Goal: Use online tool/utility: Utilize a website feature to perform a specific function

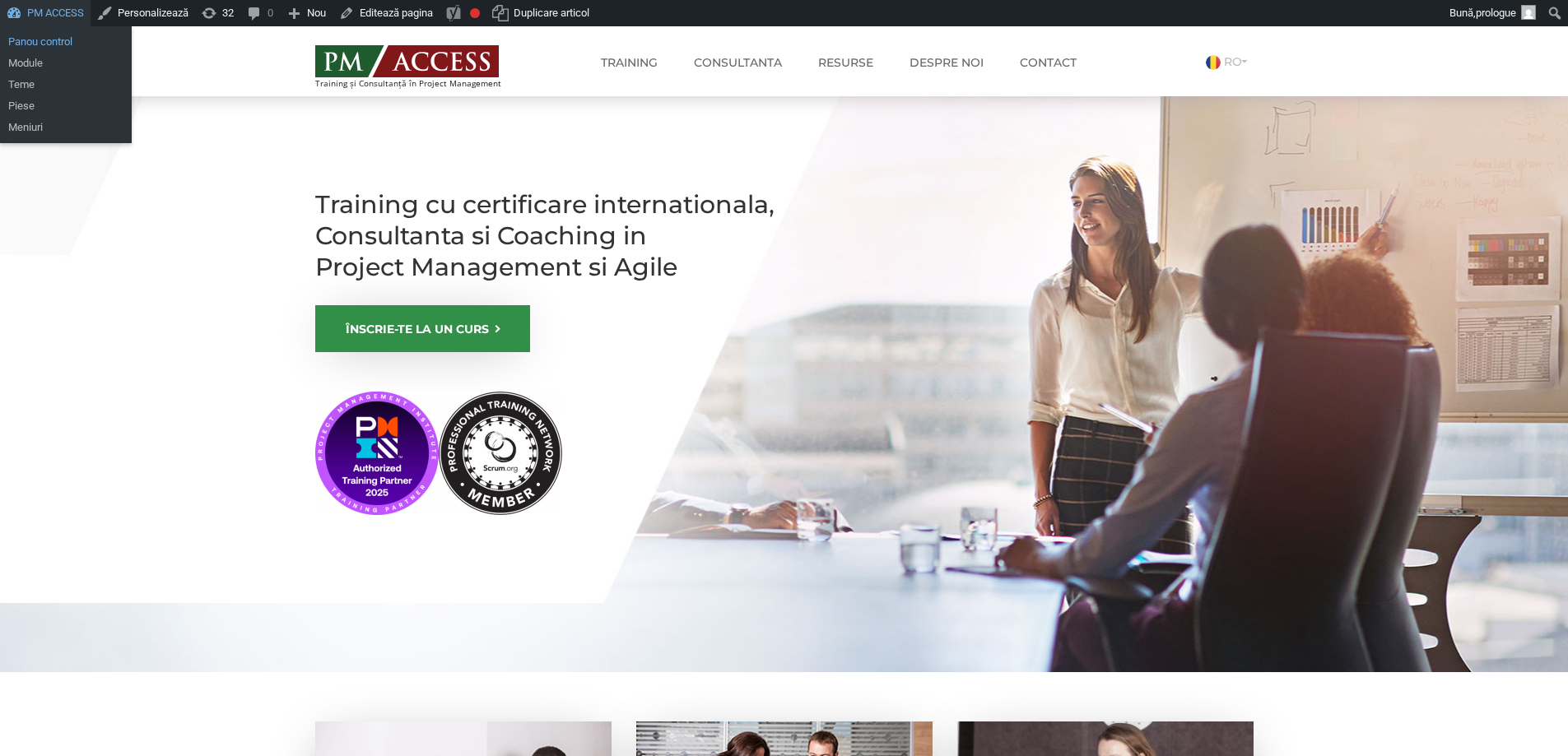
click at [52, 38] on link "Panou control" at bounding box center [66, 42] width 132 height 22
click at [53, 39] on link "Panou control" at bounding box center [66, 42] width 132 height 22
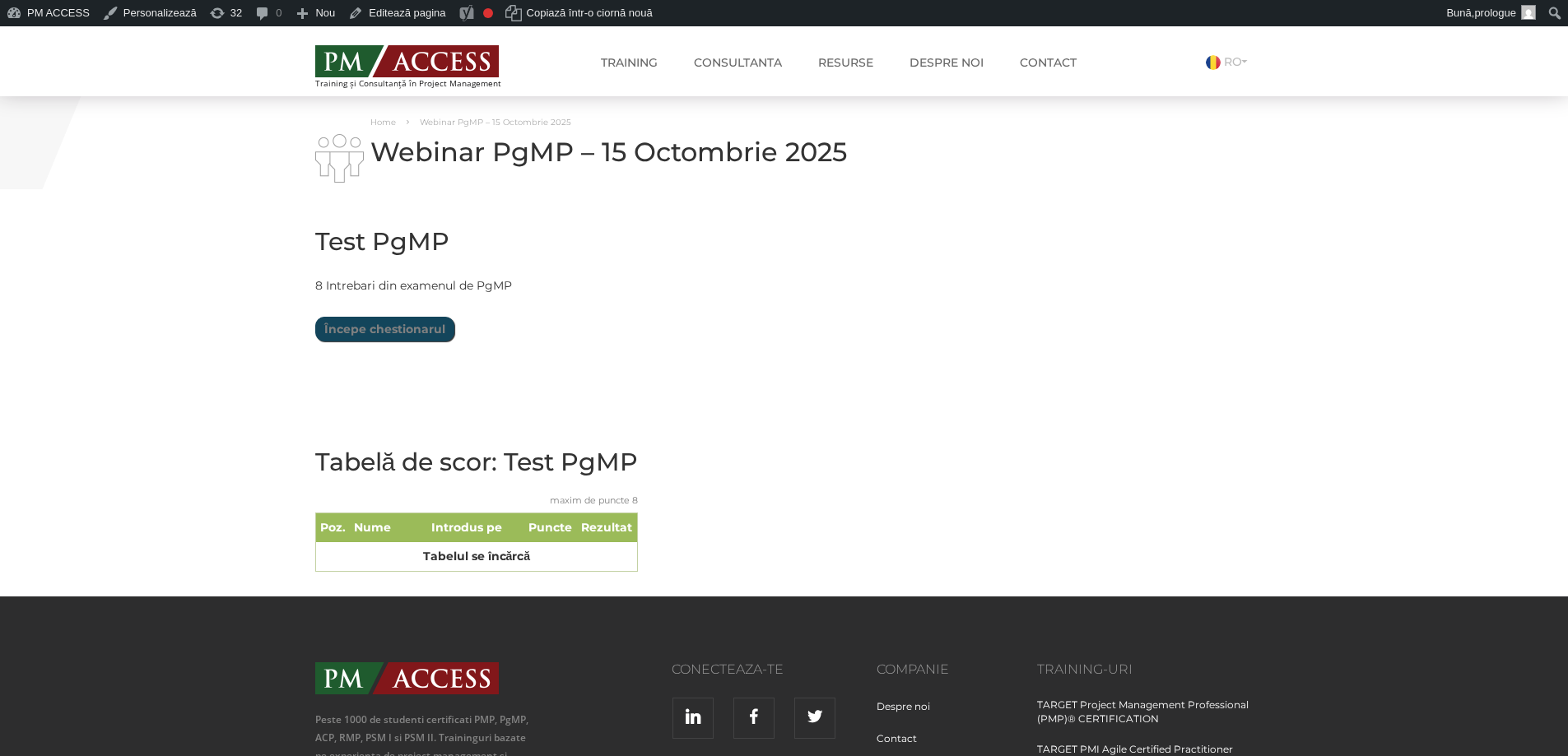
scroll to position [109, 0]
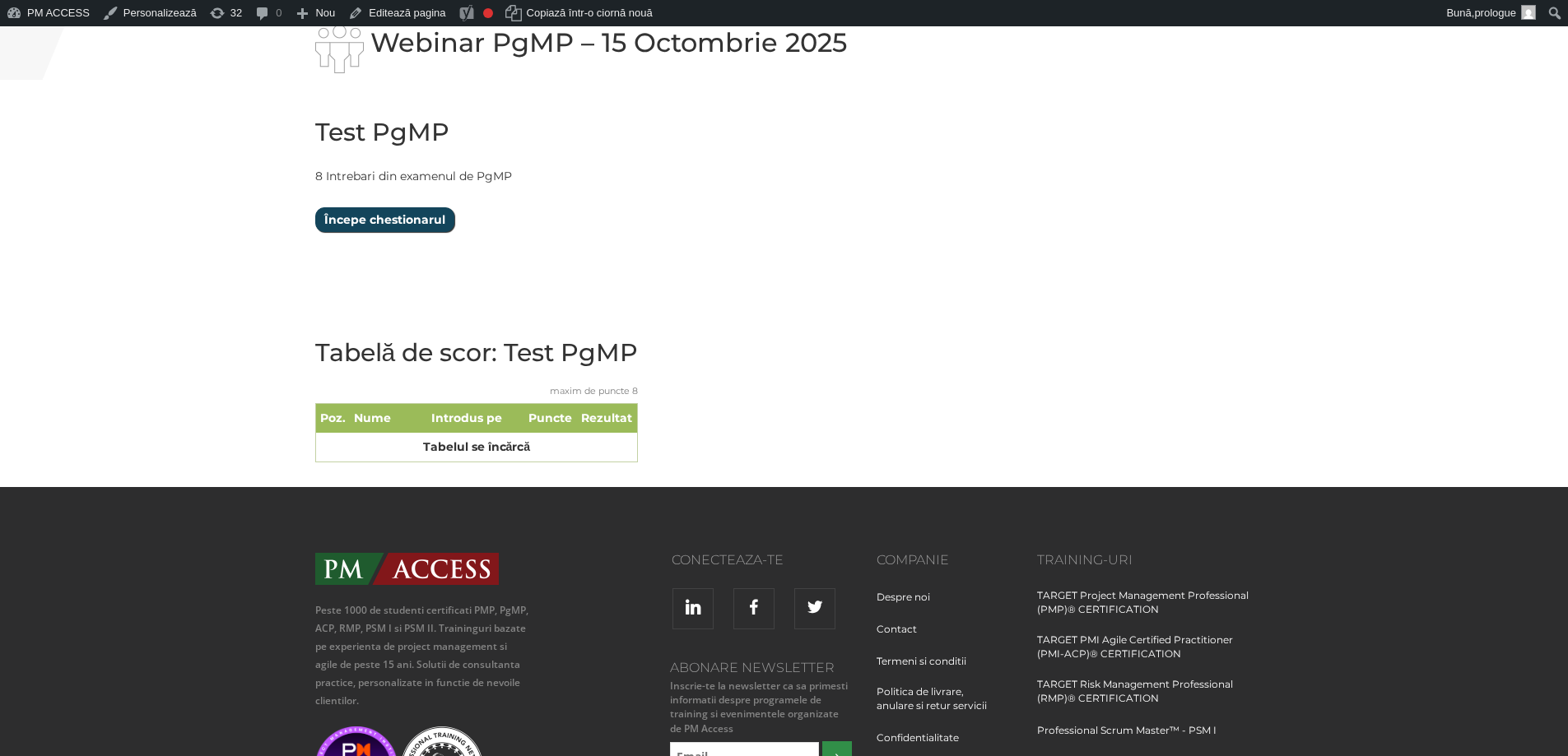
click at [389, 217] on input "Începe chestionarul" at bounding box center [384, 219] width 139 height 25
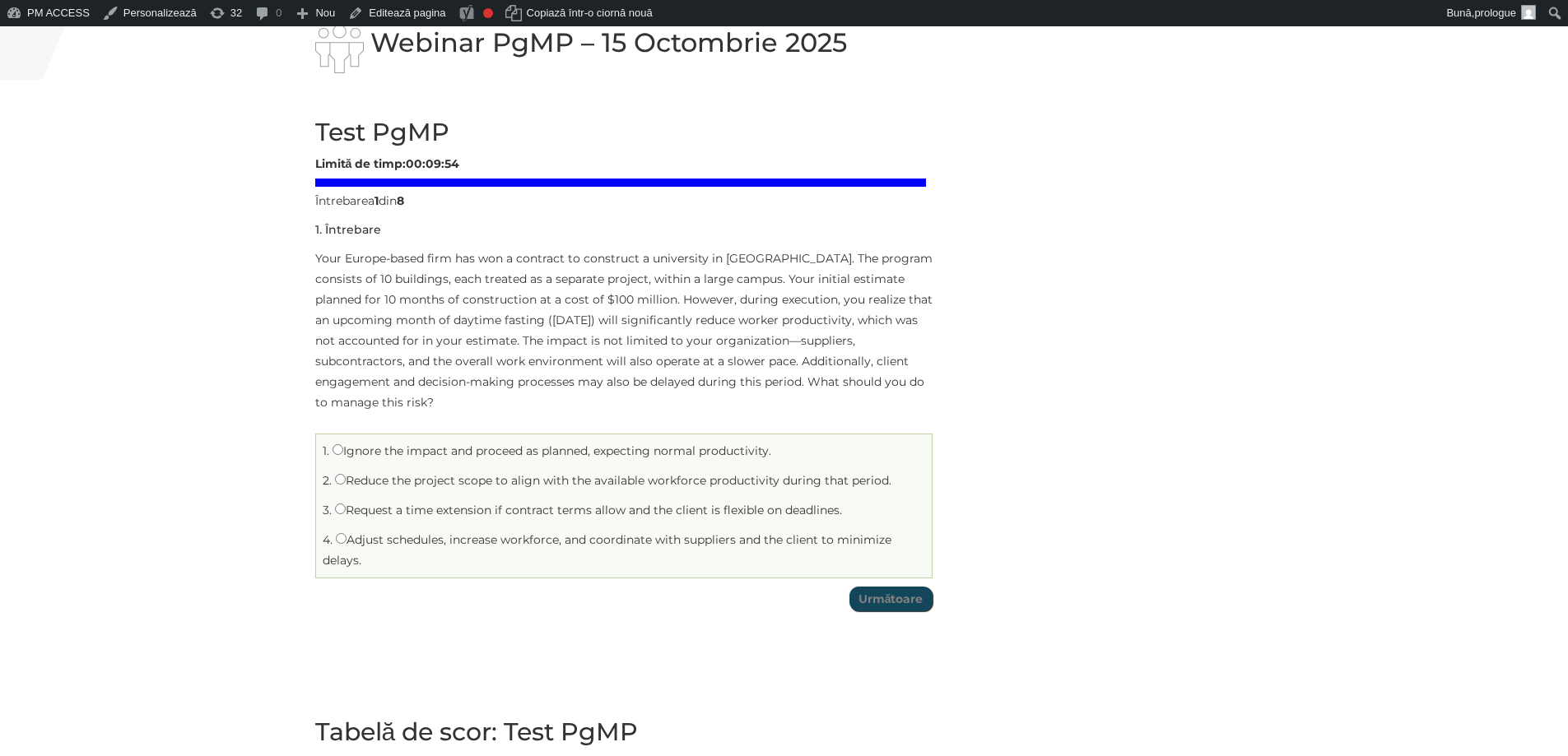
click at [394, 544] on label "Adjust schedules, increase workforce, and coordinate with suppliers and the cli…" at bounding box center [607, 550] width 569 height 35
click at [346, 544] on input "Adjust schedules, increase workforce, and coordinate with suppliers and the cli…" at bounding box center [340, 538] width 11 height 11
radio input "true"
click at [904, 595] on input "Următoare" at bounding box center [890, 599] width 84 height 25
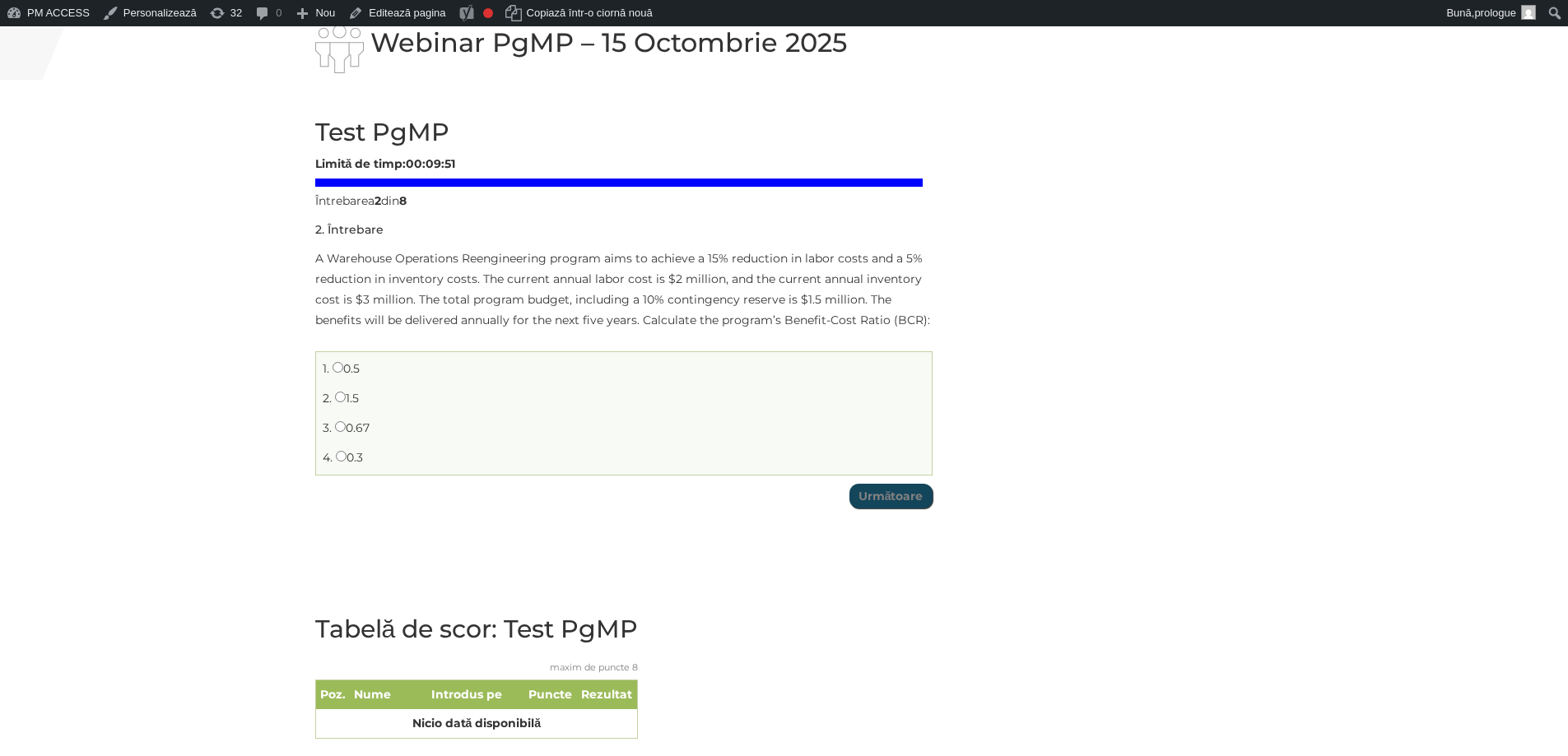
click at [347, 402] on label "1.5" at bounding box center [347, 397] width 24 height 15
click at [345, 402] on input "1.5" at bounding box center [340, 396] width 11 height 11
radio input "true"
click at [905, 496] on input "Următoare" at bounding box center [890, 495] width 84 height 25
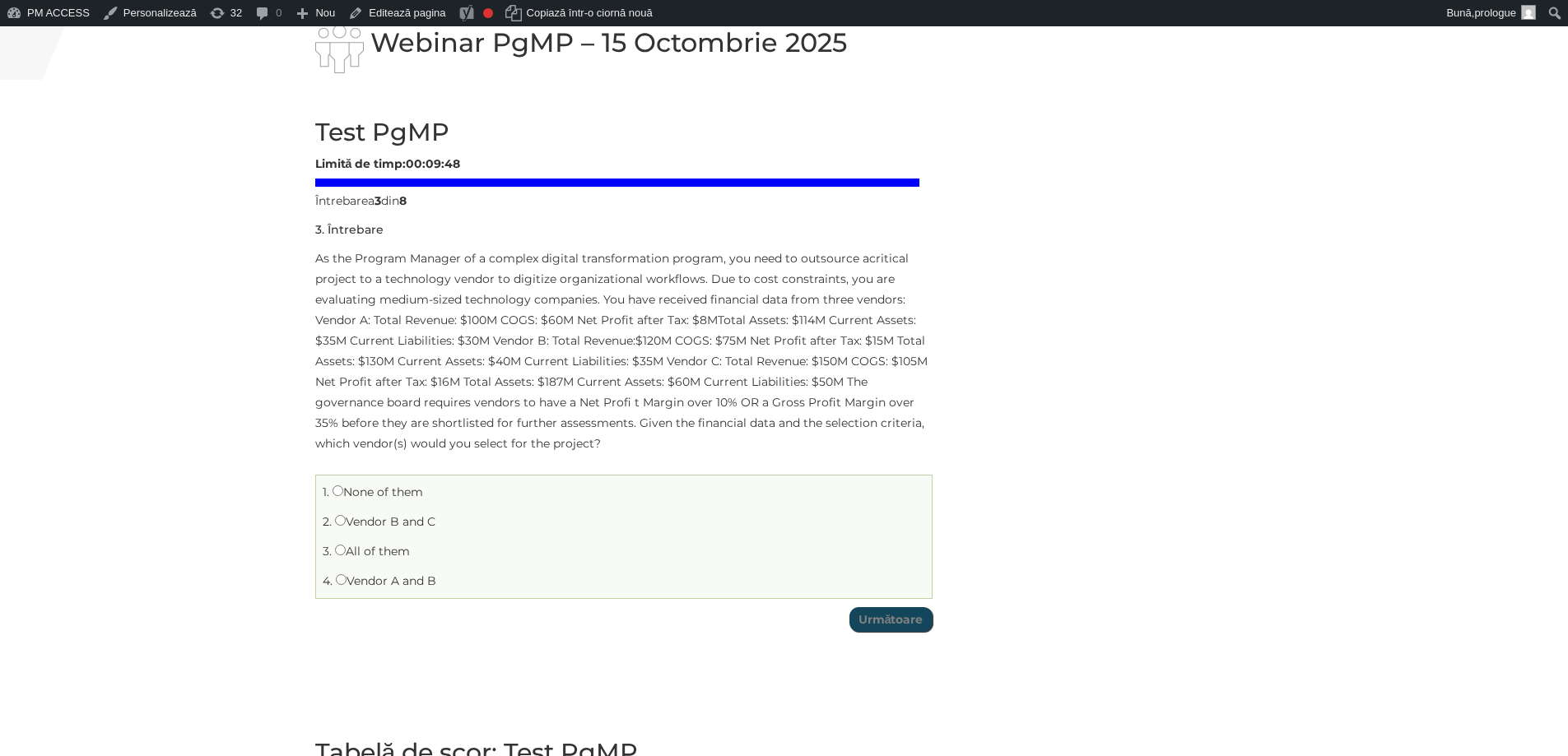
click at [354, 551] on label "All of them" at bounding box center [373, 551] width 75 height 15
click at [345, 551] on input "All of them" at bounding box center [340, 550] width 11 height 11
radio input "true"
click at [865, 611] on input "Următoare" at bounding box center [890, 618] width 84 height 25
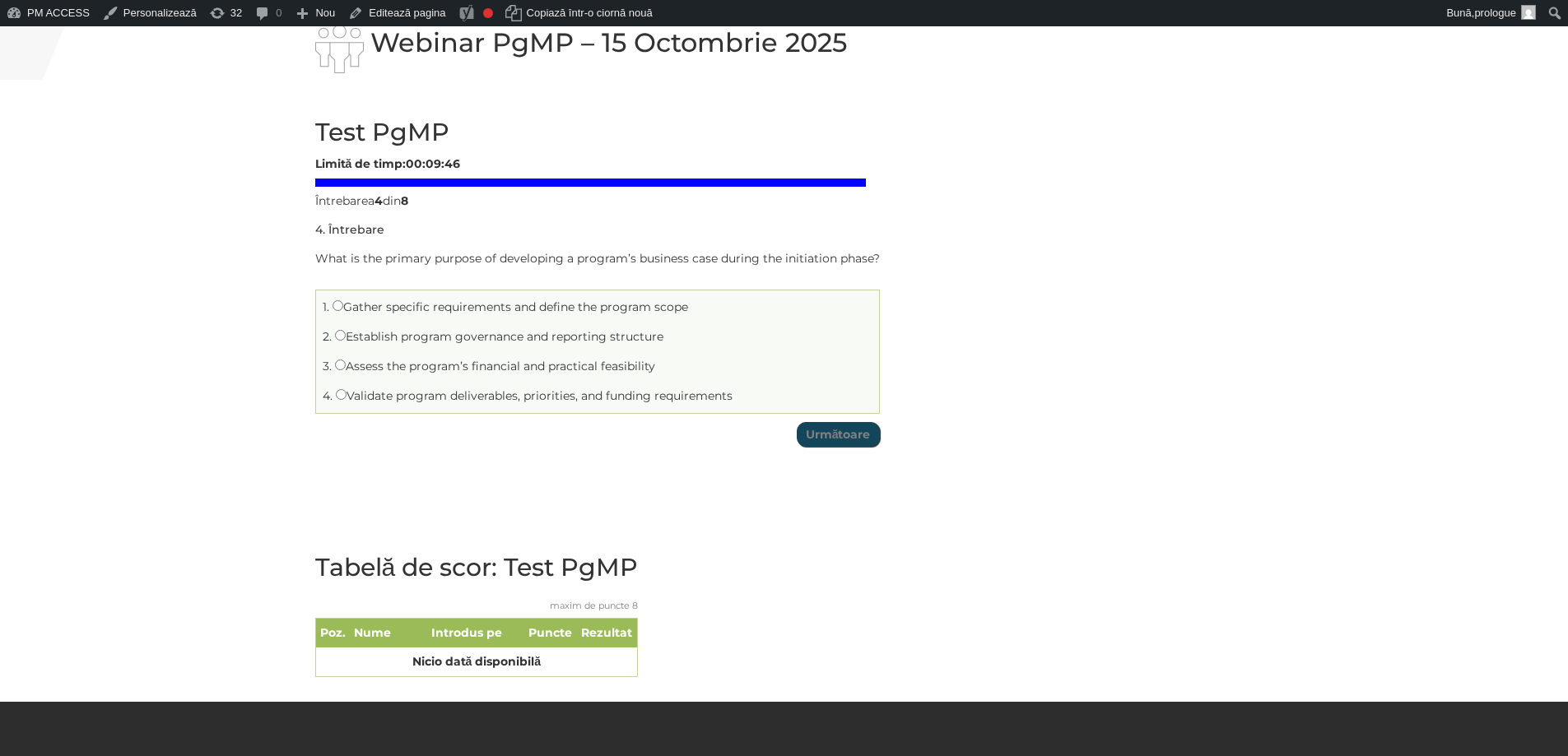
click at [389, 373] on label "Assess the program’s financial and practical feasibility" at bounding box center [495, 366] width 320 height 15
click at [345, 371] on input "Assess the program’s financial and practical feasibility" at bounding box center [340, 365] width 11 height 11
radio input "true"
click at [849, 436] on input "Următoare" at bounding box center [838, 434] width 84 height 25
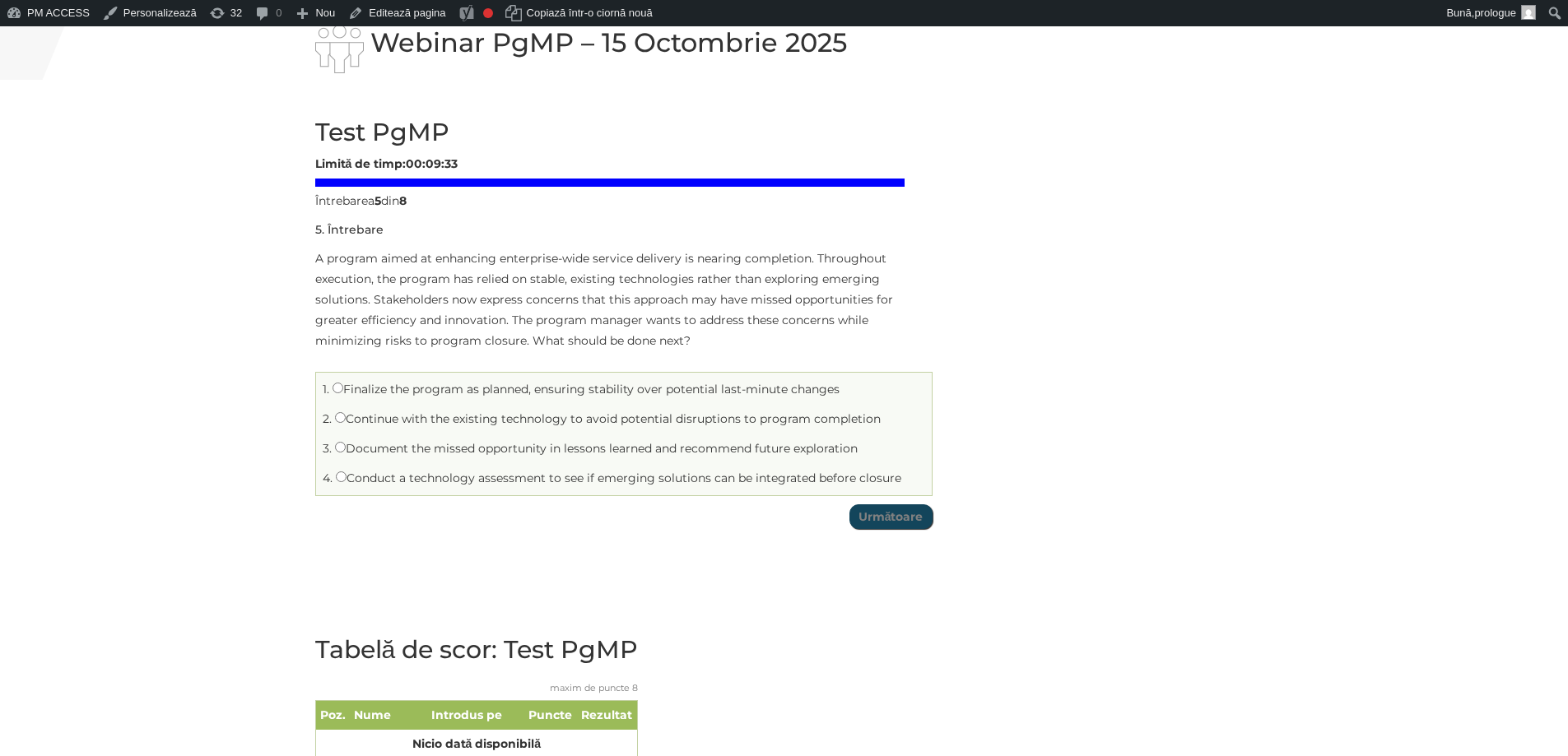
click at [349, 469] on li "4. Conduct a technology assessment to see if emerging solutions can be integrat…" at bounding box center [623, 479] width 607 height 26
click at [345, 475] on input "Conduct a technology assessment to see if emerging solutions can be integrated …" at bounding box center [340, 476] width 11 height 11
radio input "true"
click at [904, 522] on input "Următoare" at bounding box center [890, 516] width 84 height 25
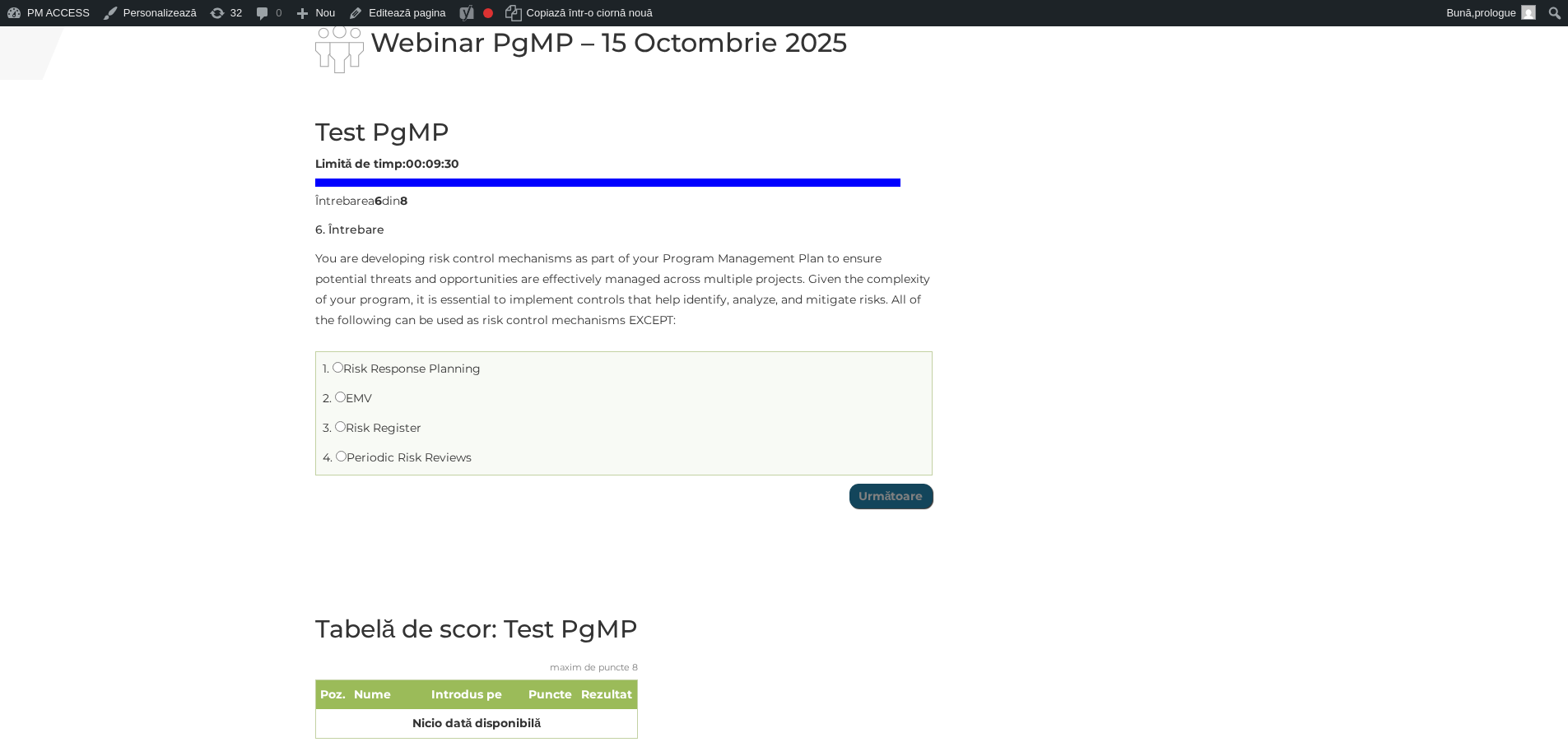
click at [349, 393] on label "EMV" at bounding box center [354, 397] width 37 height 15
click at [345, 393] on input "EMV" at bounding box center [340, 396] width 11 height 11
radio input "true"
click at [894, 486] on input "Următoare" at bounding box center [890, 495] width 84 height 25
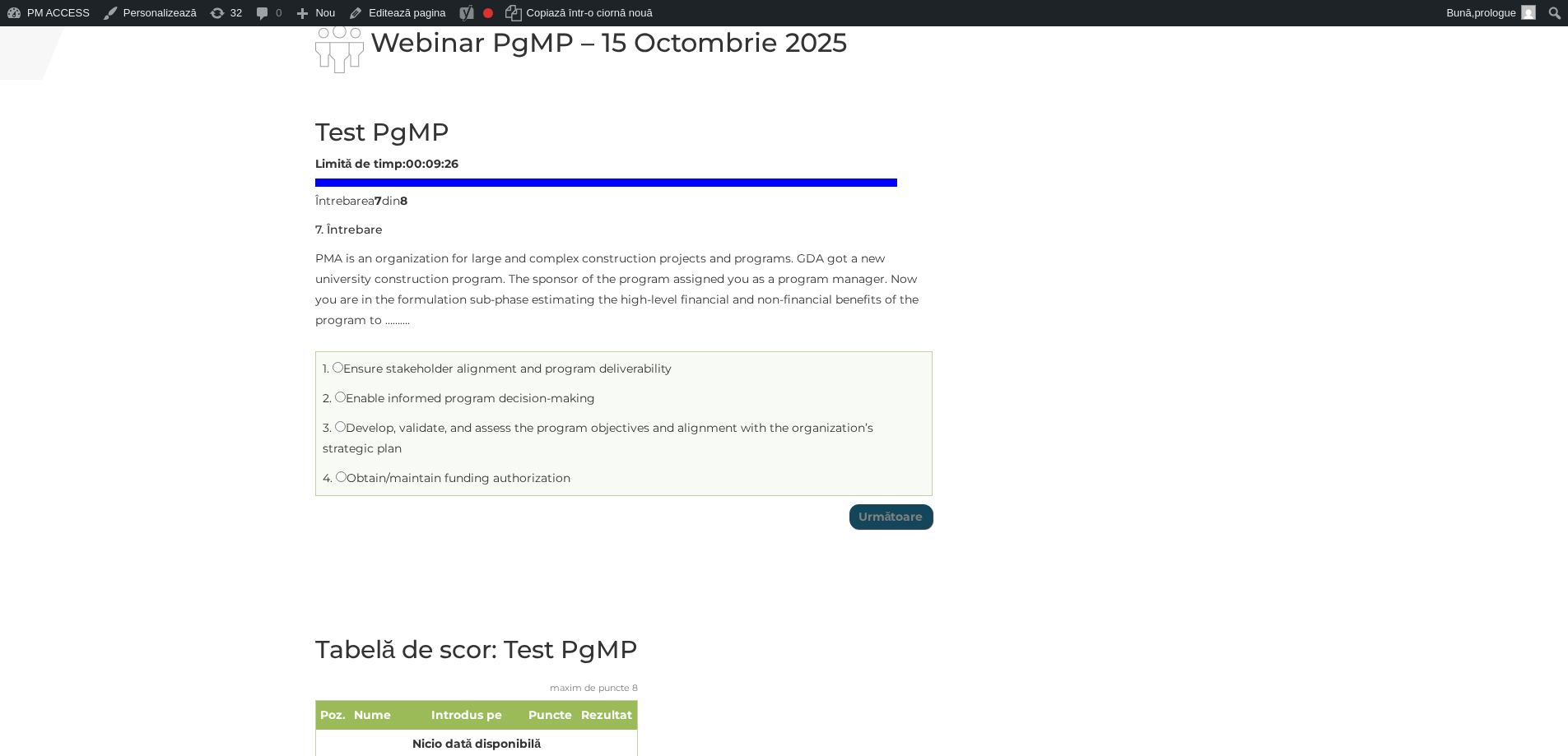
click at [409, 477] on label "Obtain/maintain funding authorization" at bounding box center [452, 478] width 234 height 15
click at [346, 477] on input "Obtain/maintain funding authorization" at bounding box center [340, 476] width 11 height 11
radio input "true"
click at [878, 521] on input "Următoare" at bounding box center [890, 516] width 84 height 25
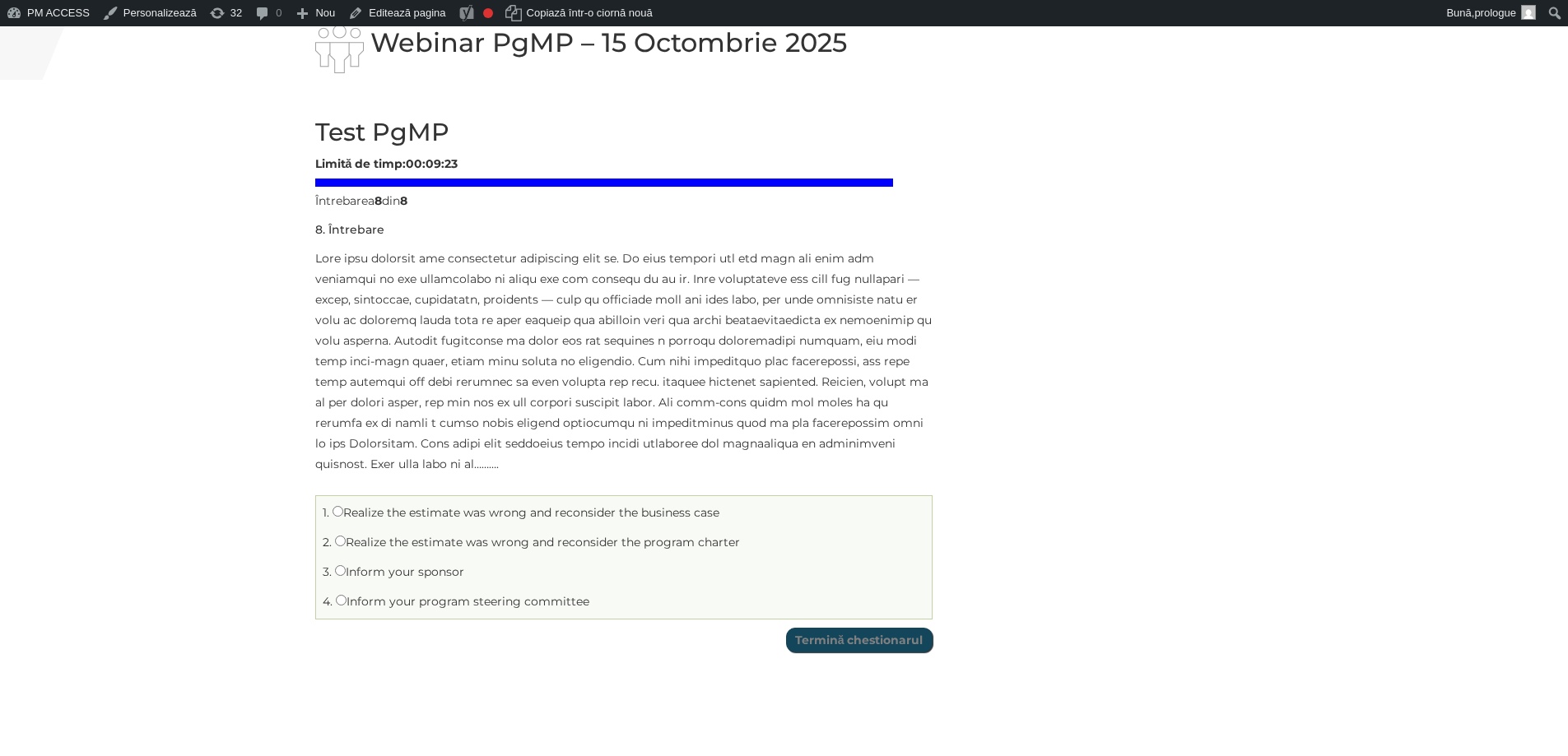
click at [436, 510] on label "Realize the estimate was wrong and reconsider the business case" at bounding box center [525, 512] width 387 height 15
click at [343, 510] on input "Realize the estimate was wrong and reconsider the business case" at bounding box center [337, 511] width 11 height 11
radio input "true"
click at [863, 641] on input "Termină chestionarul" at bounding box center [859, 639] width 147 height 25
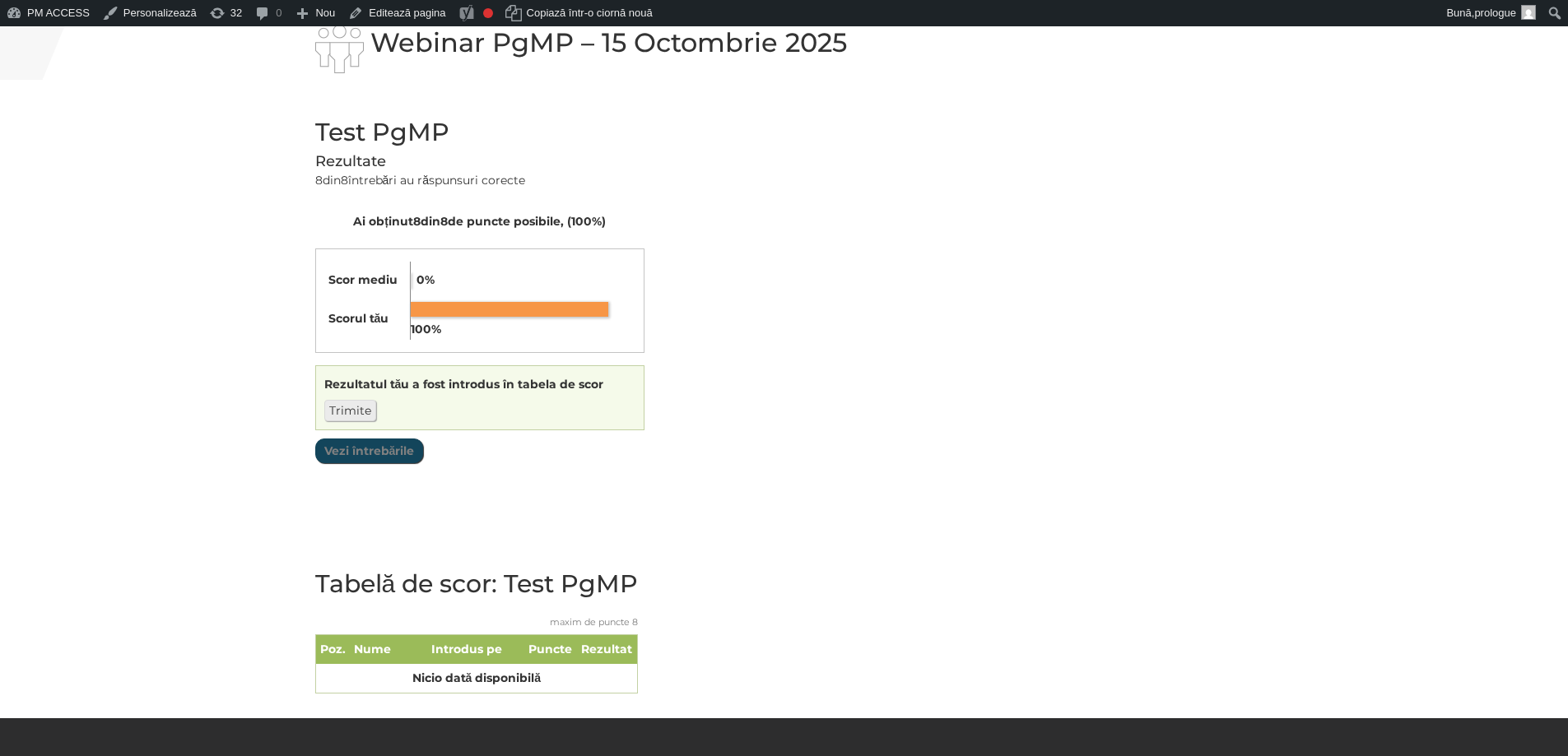
click at [340, 417] on input "Trimite" at bounding box center [350, 411] width 52 height 22
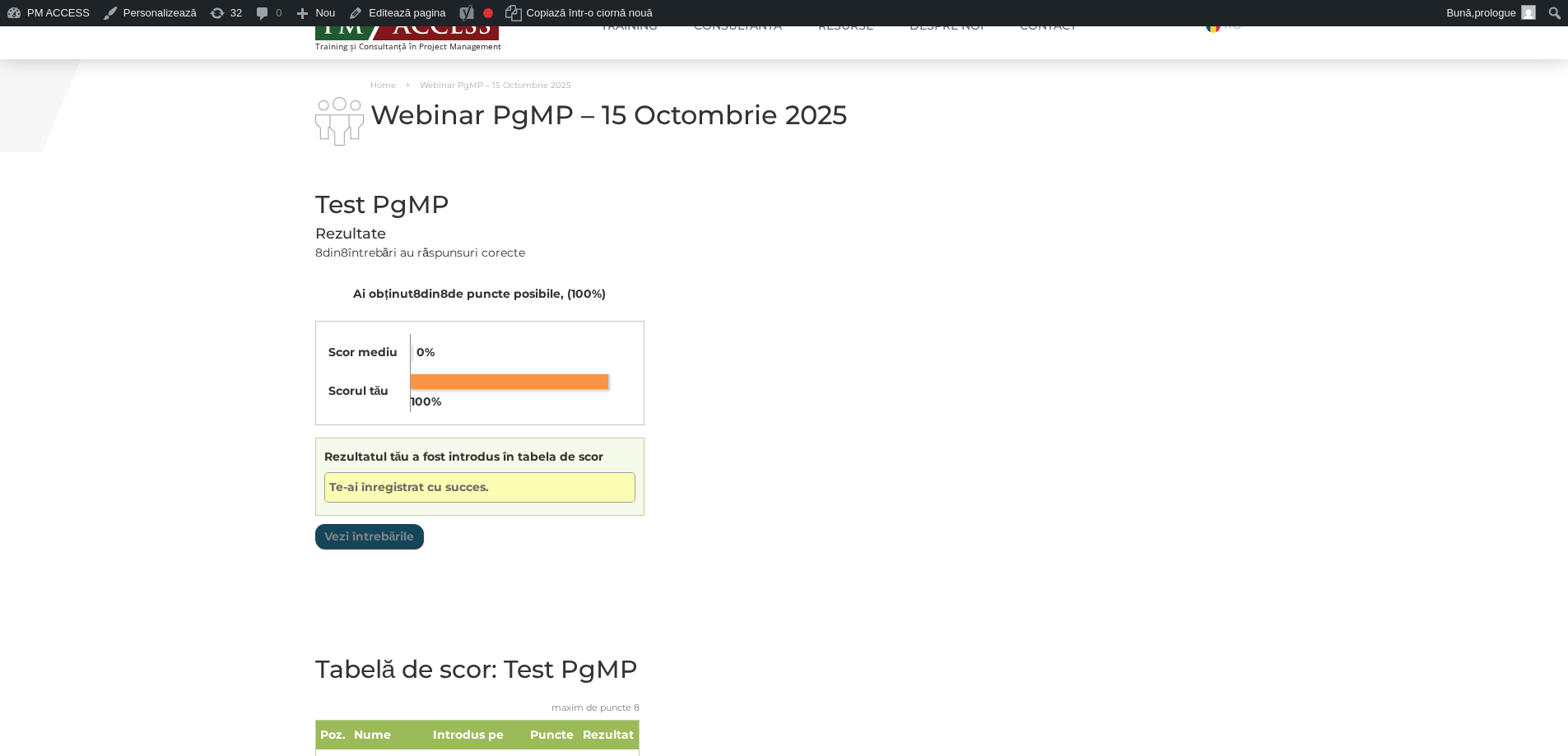
scroll to position [0, 0]
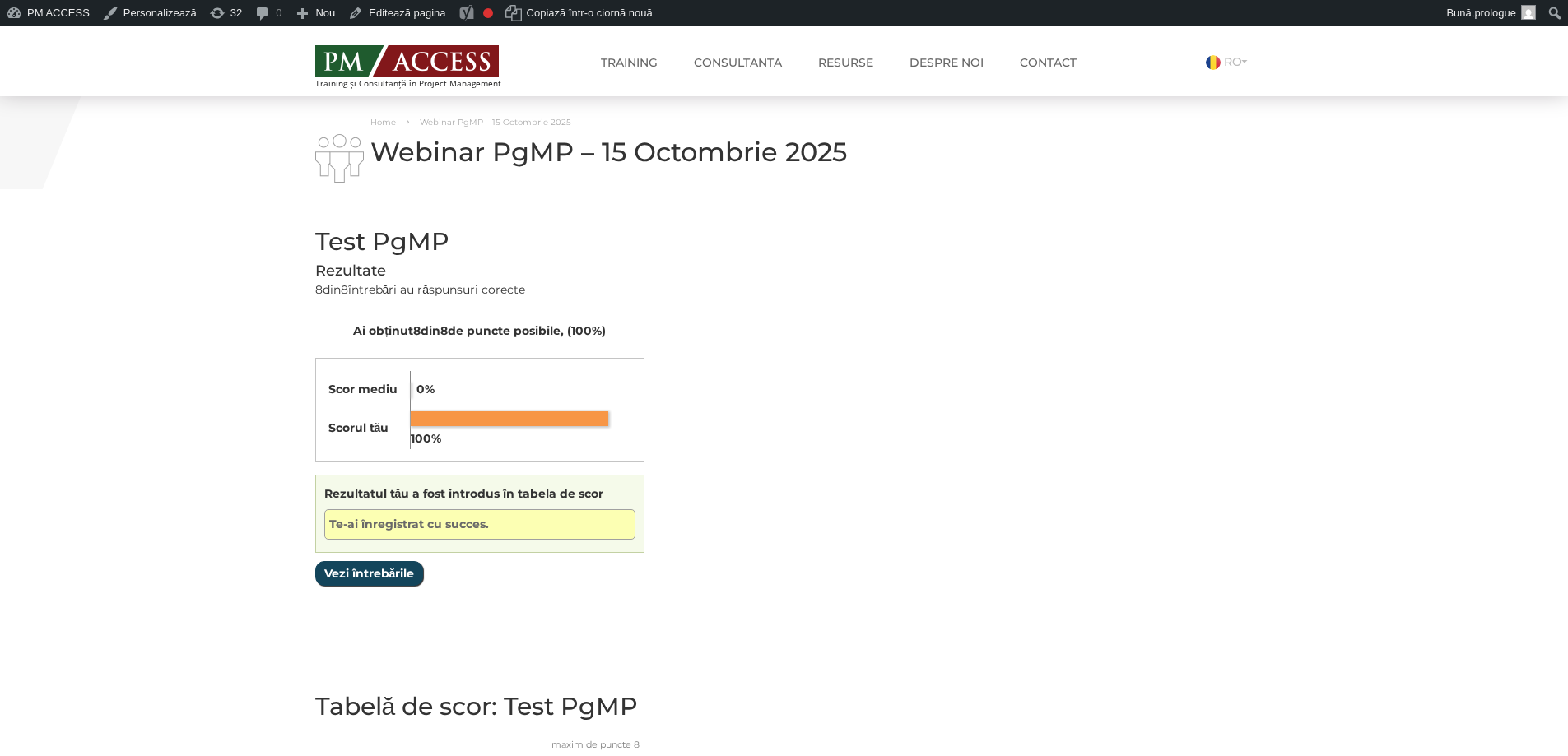
click at [377, 577] on input "Vezi întrebările" at bounding box center [369, 573] width 108 height 25
